Goal: Transaction & Acquisition: Purchase product/service

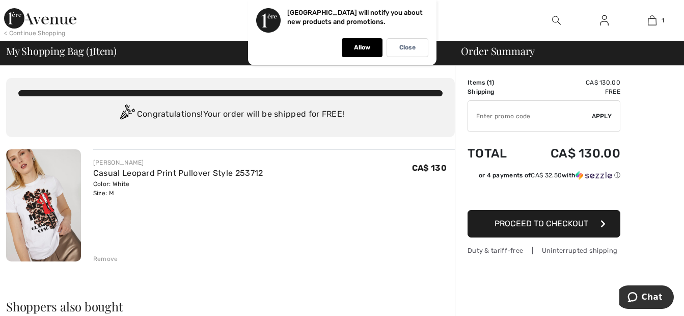
click at [494, 113] on input "TEXT" at bounding box center [530, 116] width 124 height 31
type input "FLASH15"
click at [605, 116] on span "Apply" at bounding box center [602, 116] width 20 height 9
click at [0, 0] on div at bounding box center [0, 0] width 0 height 0
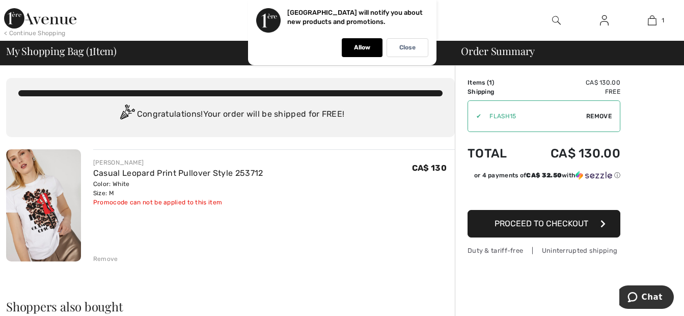
click at [595, 116] on span "Remove" at bounding box center [599, 116] width 25 height 9
click at [0, 0] on div at bounding box center [0, 0] width 0 height 0
click at [484, 118] on input "TEXT" at bounding box center [530, 116] width 124 height 31
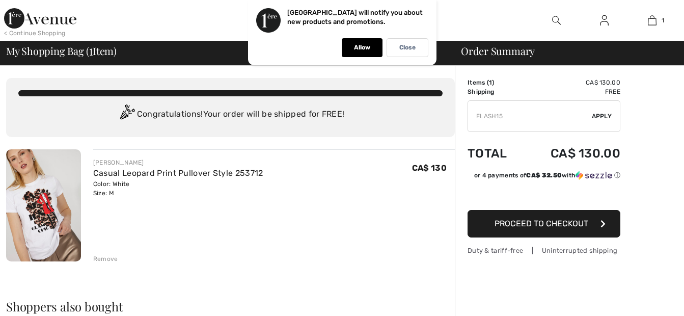
type input "FLASH15"
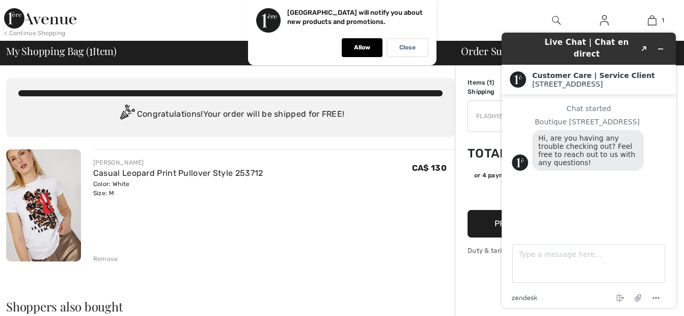
click at [381, 177] on div "[PERSON_NAME] Casual Leopard Print Pullover Style 253712 Color: White Size: M F…" at bounding box center [274, 178] width 362 height 40
click at [663, 45] on icon "Minimize widget" at bounding box center [660, 48] width 7 height 7
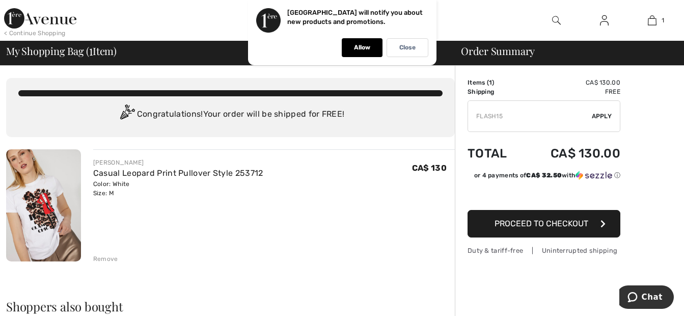
click at [603, 113] on span "Apply" at bounding box center [602, 116] width 20 height 9
click at [105, 256] on div "Remove" at bounding box center [105, 258] width 25 height 9
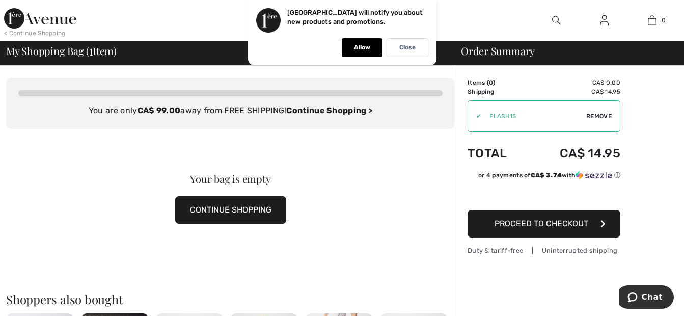
click at [592, 113] on span "Remove" at bounding box center [599, 116] width 25 height 9
click at [408, 48] on p "Close" at bounding box center [408, 48] width 16 height 8
